Goal: Information Seeking & Learning: Learn about a topic

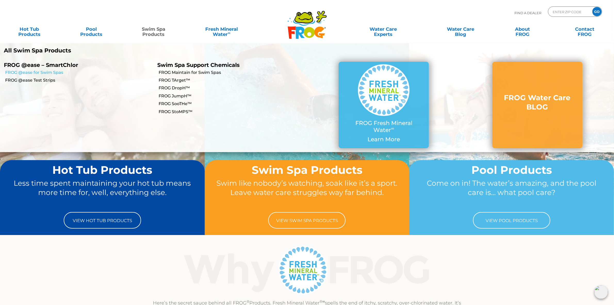
click at [51, 71] on link "FROG @ease for Swim Spas" at bounding box center [79, 73] width 148 height 6
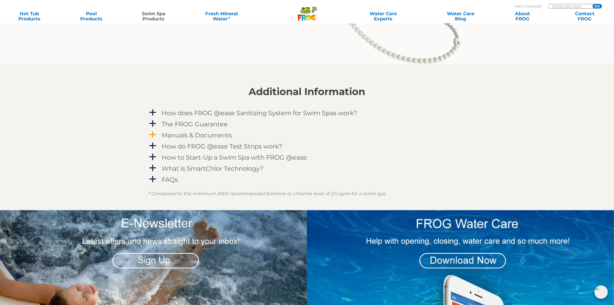
scroll to position [742, 0]
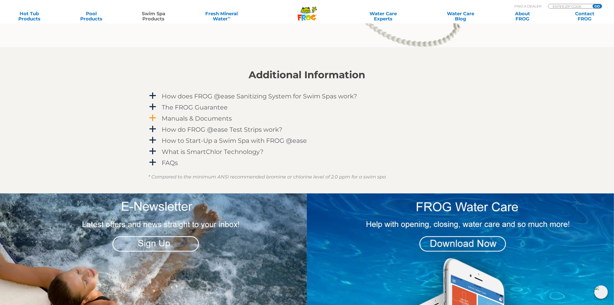
click at [212, 118] on h4 "Manuals & Documents" at bounding box center [197, 118] width 70 height 7
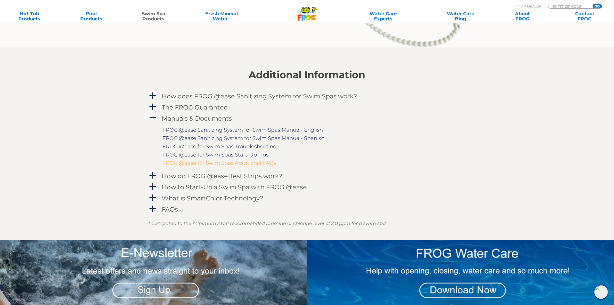
click at [229, 162] on link "FROG @ease for Swim Spas Additional FAQs" at bounding box center [220, 163] width 114 height 6
click at [221, 187] on h4 "How to Start-Up a Swim Spa with FROG @ease" at bounding box center [234, 186] width 145 height 7
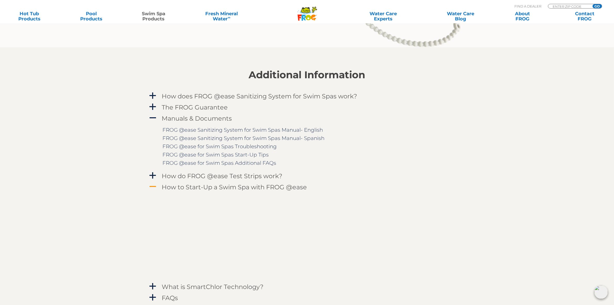
click at [220, 186] on h4 "How to Start-Up a Swim Spa with FROG @ease" at bounding box center [234, 186] width 145 height 7
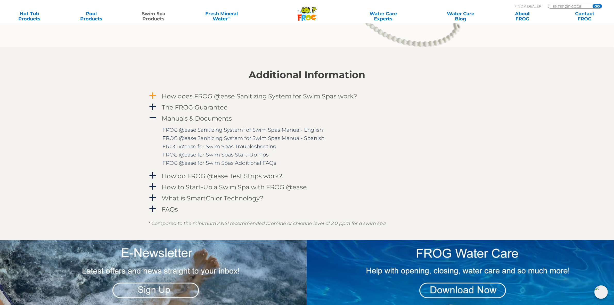
click at [213, 96] on h4 "How does FROG @ease Sanitizing System for Swim Spas work?" at bounding box center [260, 96] width 196 height 7
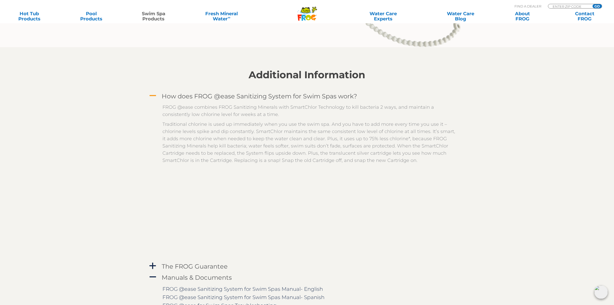
click at [214, 94] on h4 "How does FROG @ease Sanitizing System for Swim Spas work?" at bounding box center [260, 96] width 196 height 7
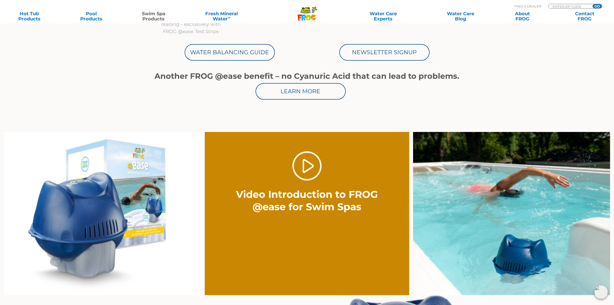
scroll to position [290, 0]
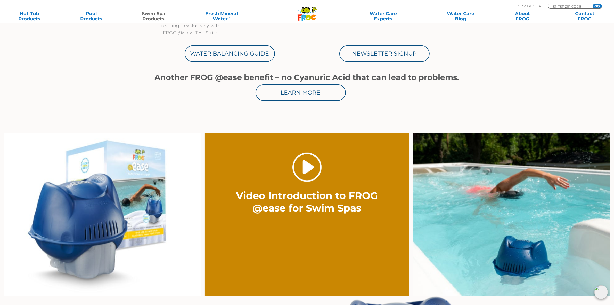
click at [308, 170] on link "." at bounding box center [307, 167] width 29 height 29
